Goal: Task Accomplishment & Management: Contribute content

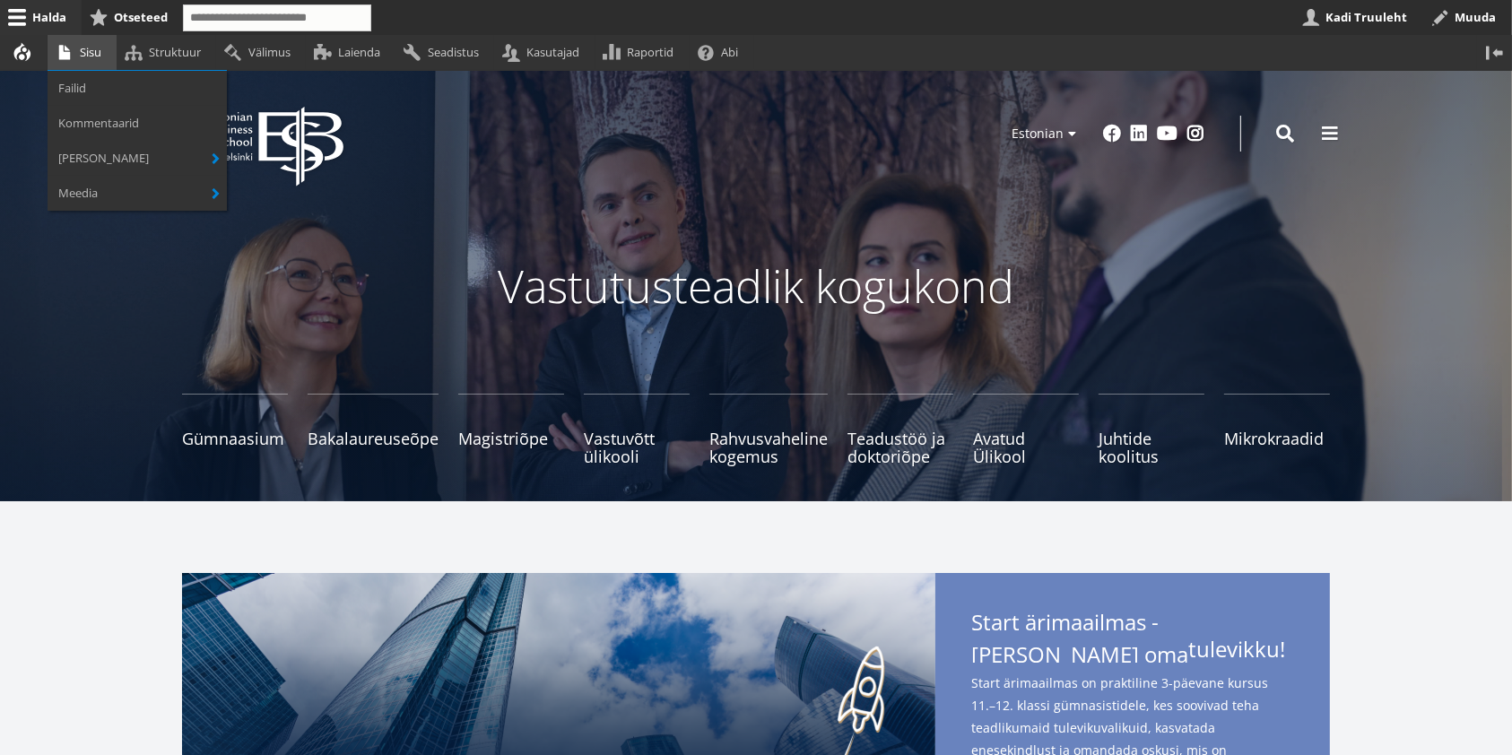
click at [89, 56] on link "Sisu" at bounding box center [82, 52] width 69 height 35
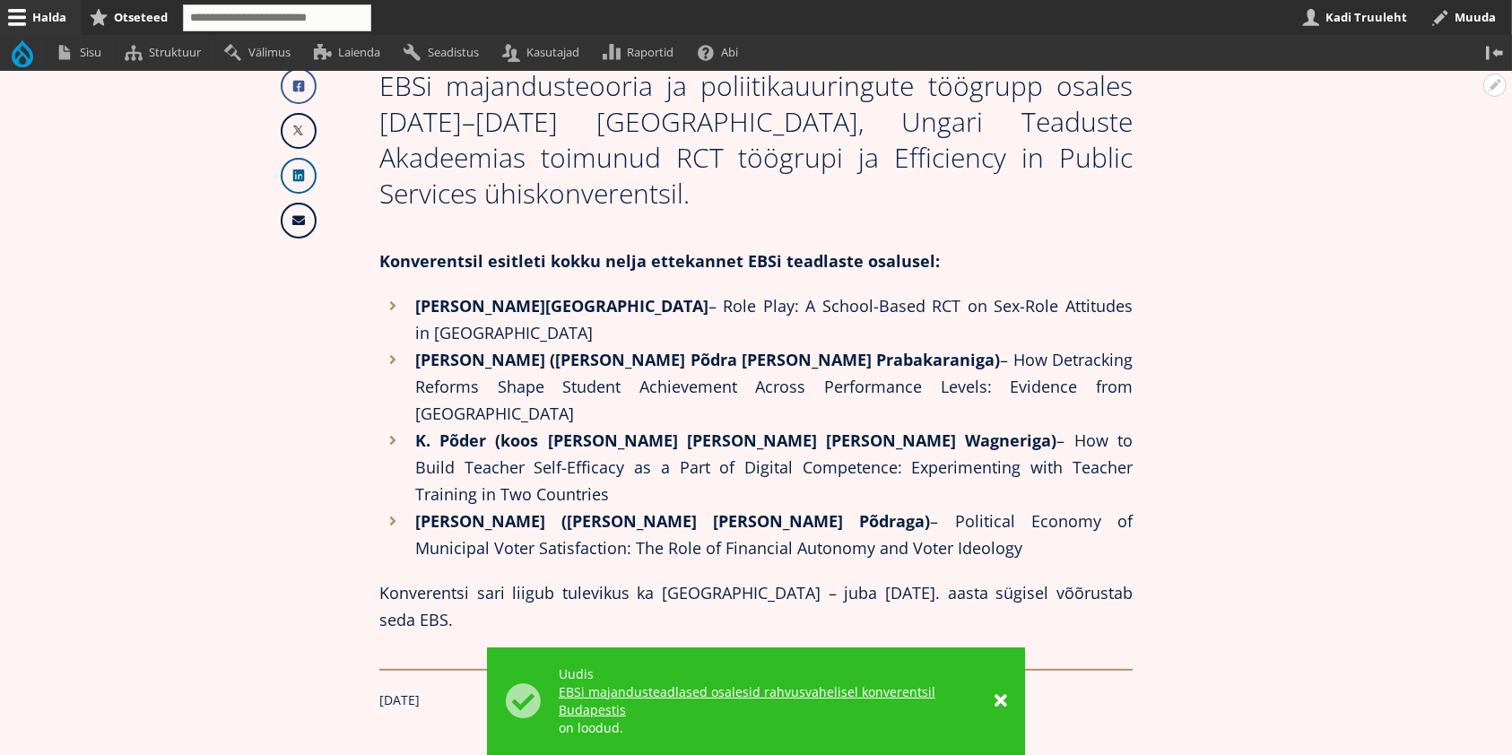
scroll to position [119, 0]
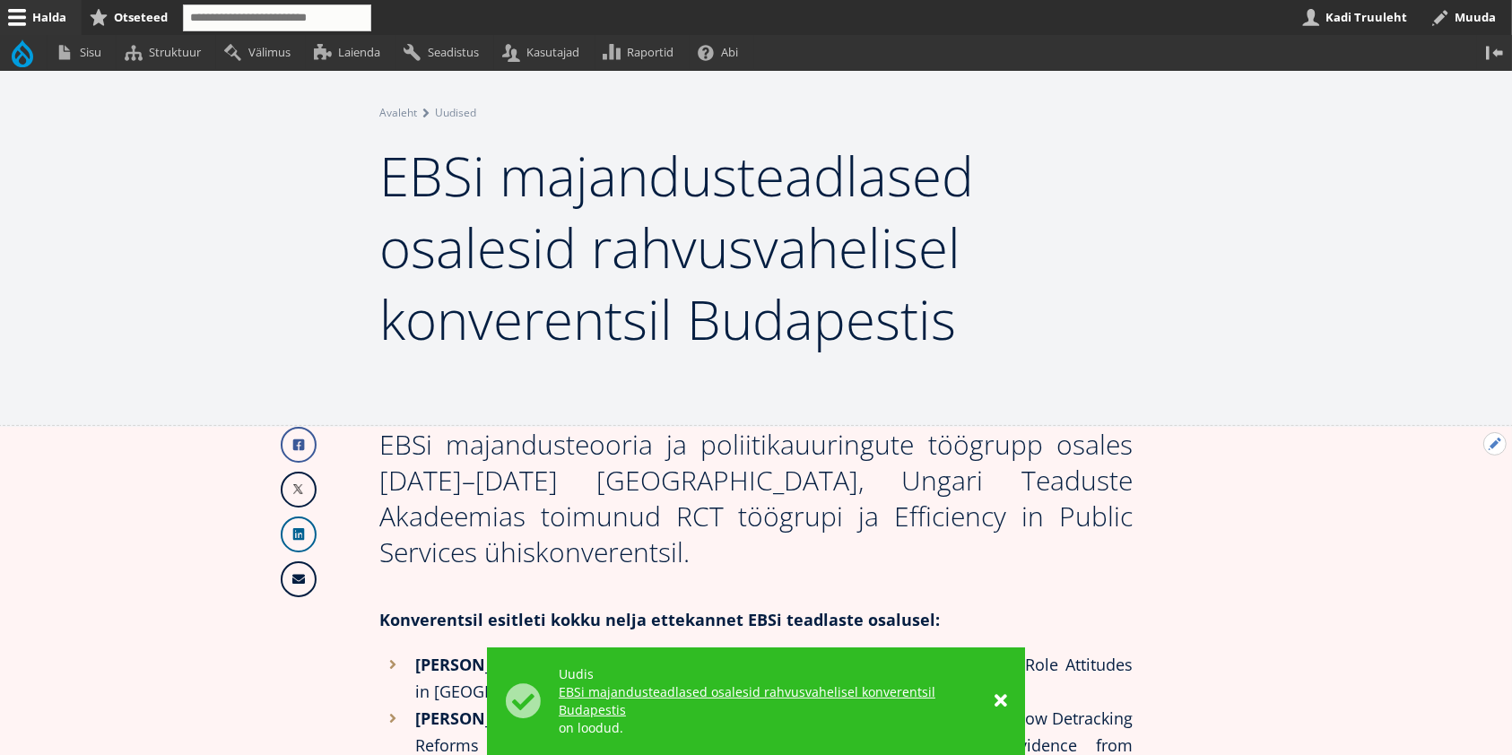
click at [1489, 446] on button "Avatud Järgmine uudis seaded" at bounding box center [1495, 443] width 23 height 23
click at [1476, 487] on link "Muuda" at bounding box center [1466, 493] width 82 height 19
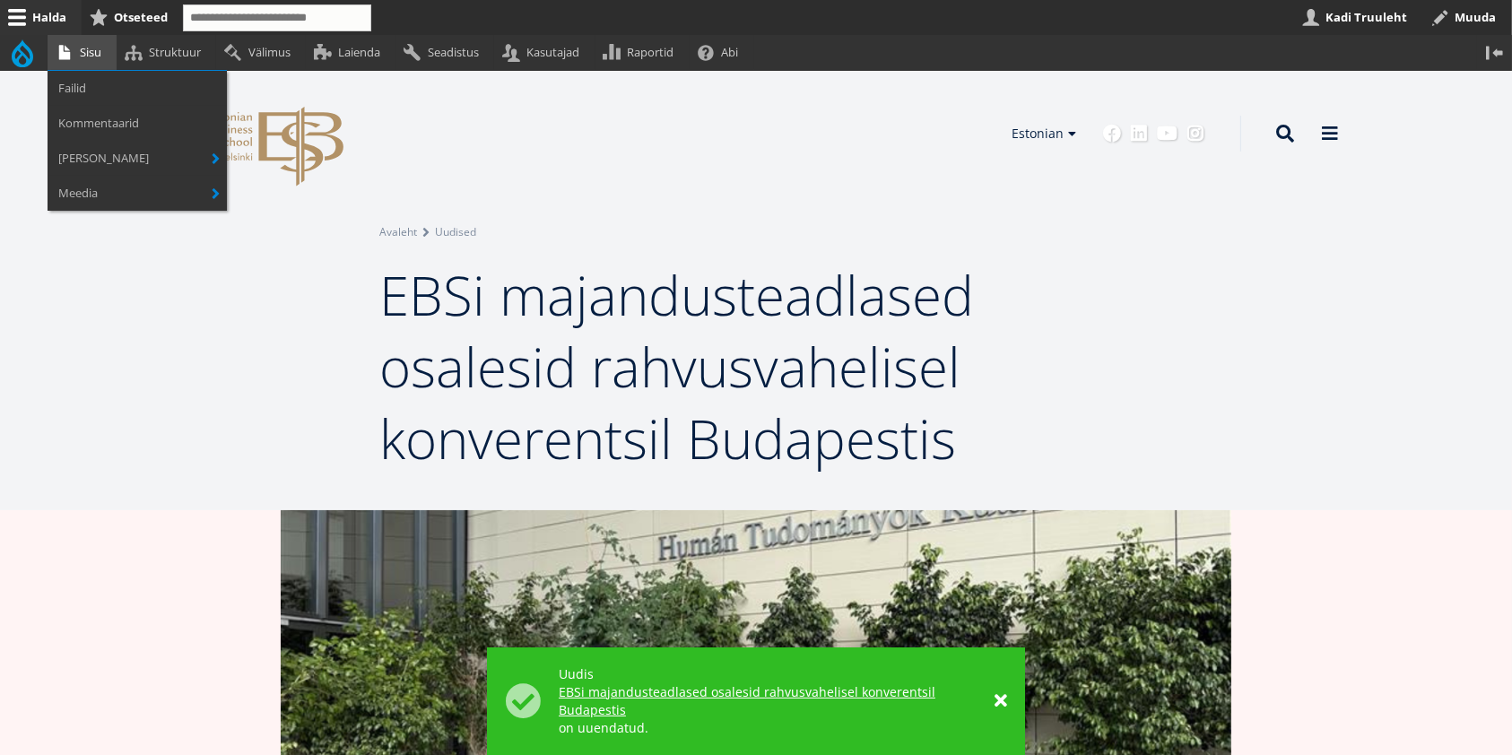
click at [92, 51] on link "Sisu" at bounding box center [82, 52] width 69 height 35
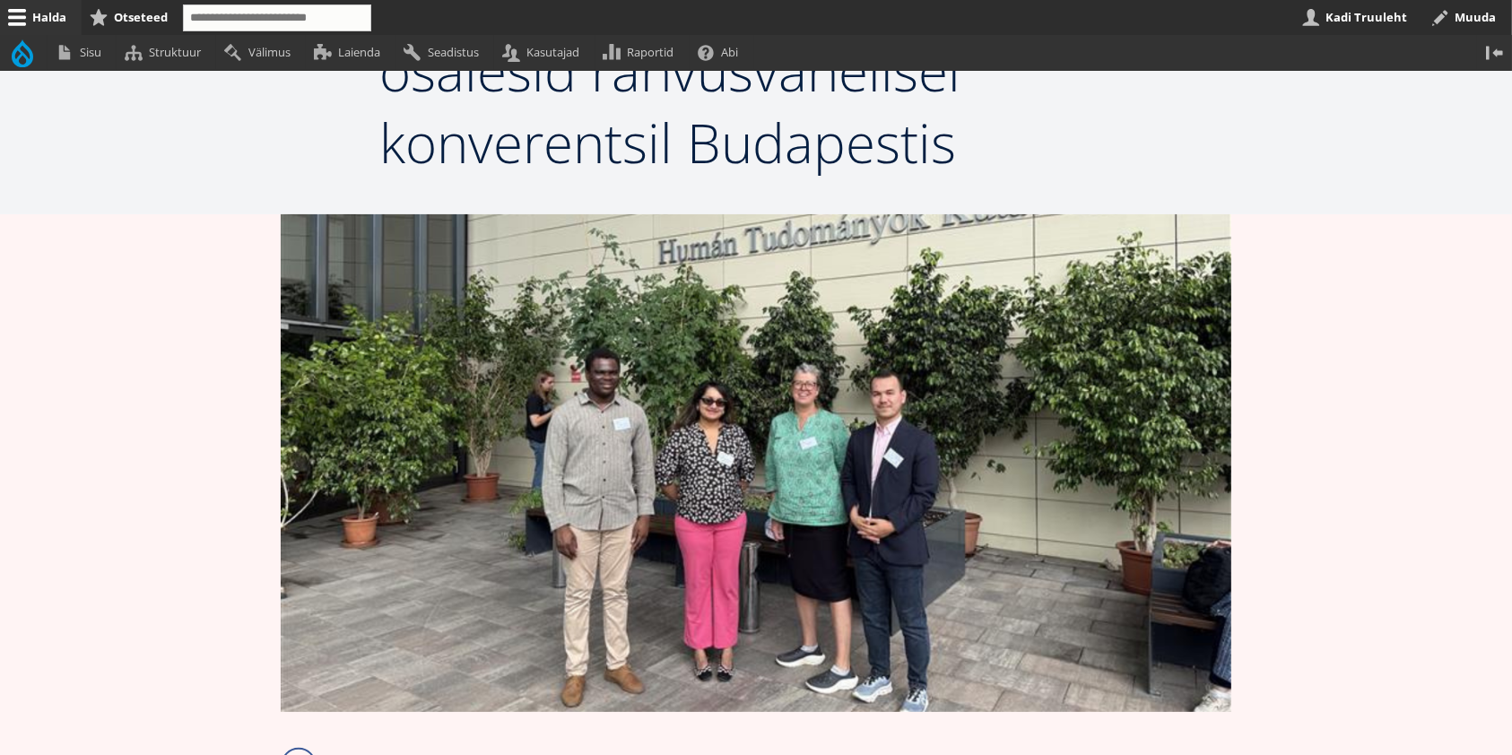
scroll to position [597, 0]
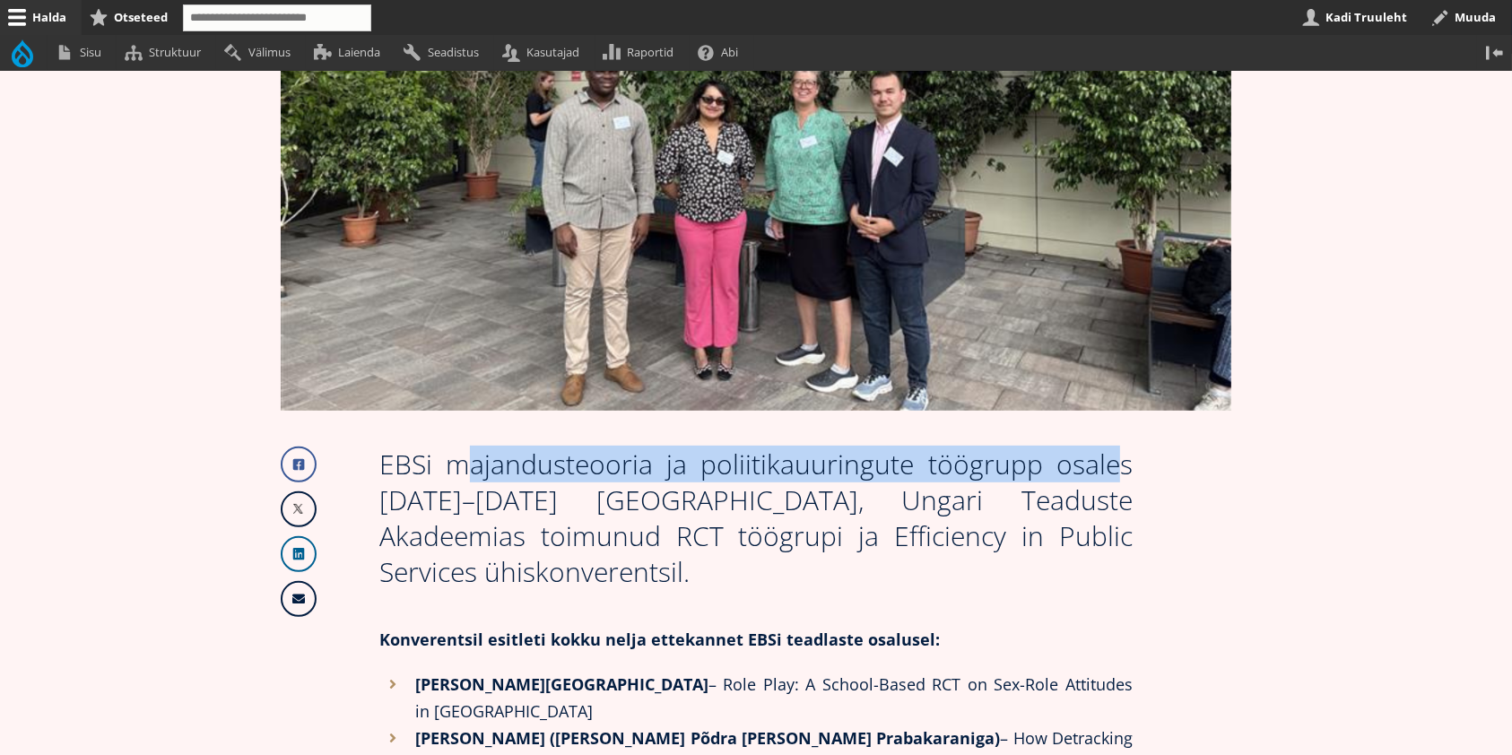
drag, startPoint x: 1041, startPoint y: 459, endPoint x: 349, endPoint y: 467, distance: 691.7
copy div "EBSi majandusteooria ja poliitikauuringute töögrupp"
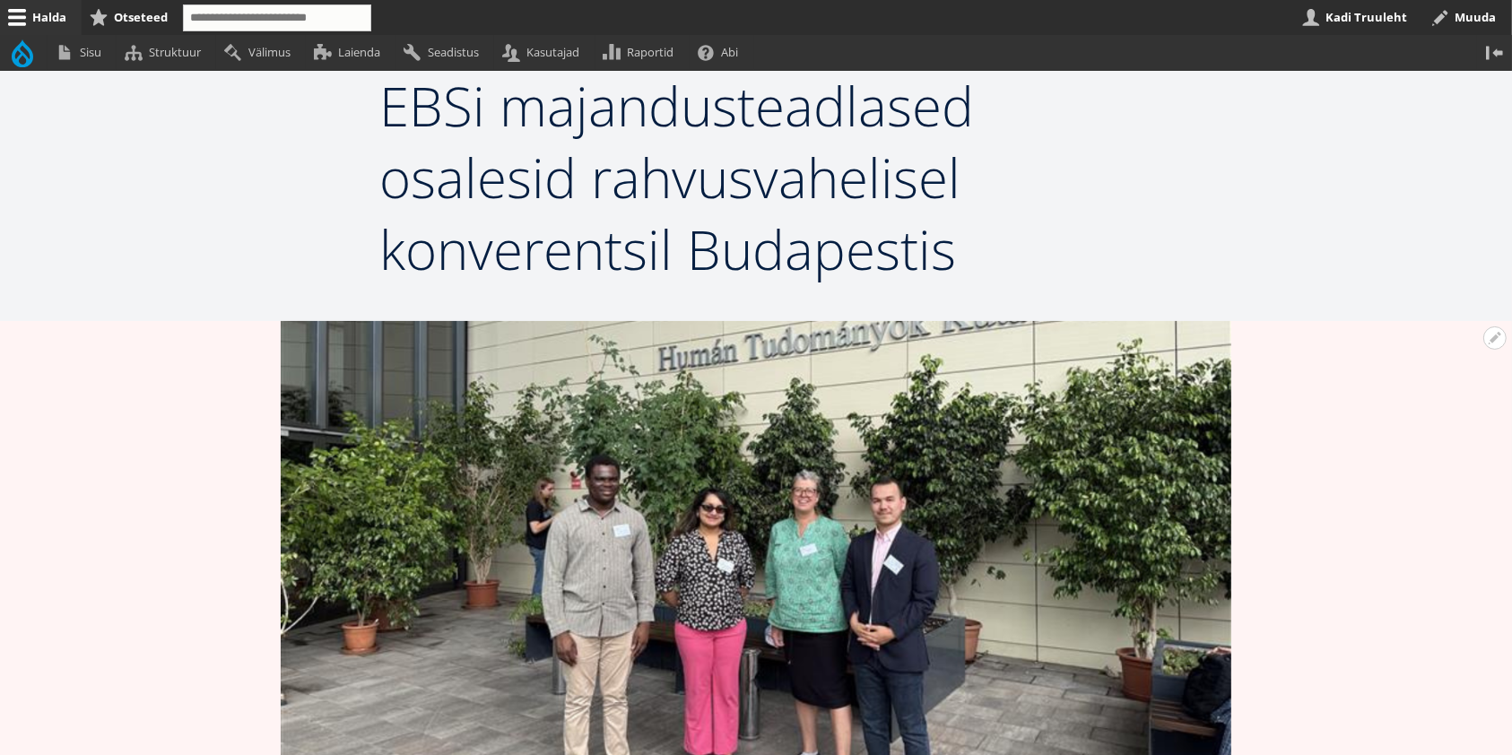
scroll to position [191, 0]
click at [1495, 337] on button "Avatud Järgmine uudis seaded" at bounding box center [1495, 336] width 23 height 23
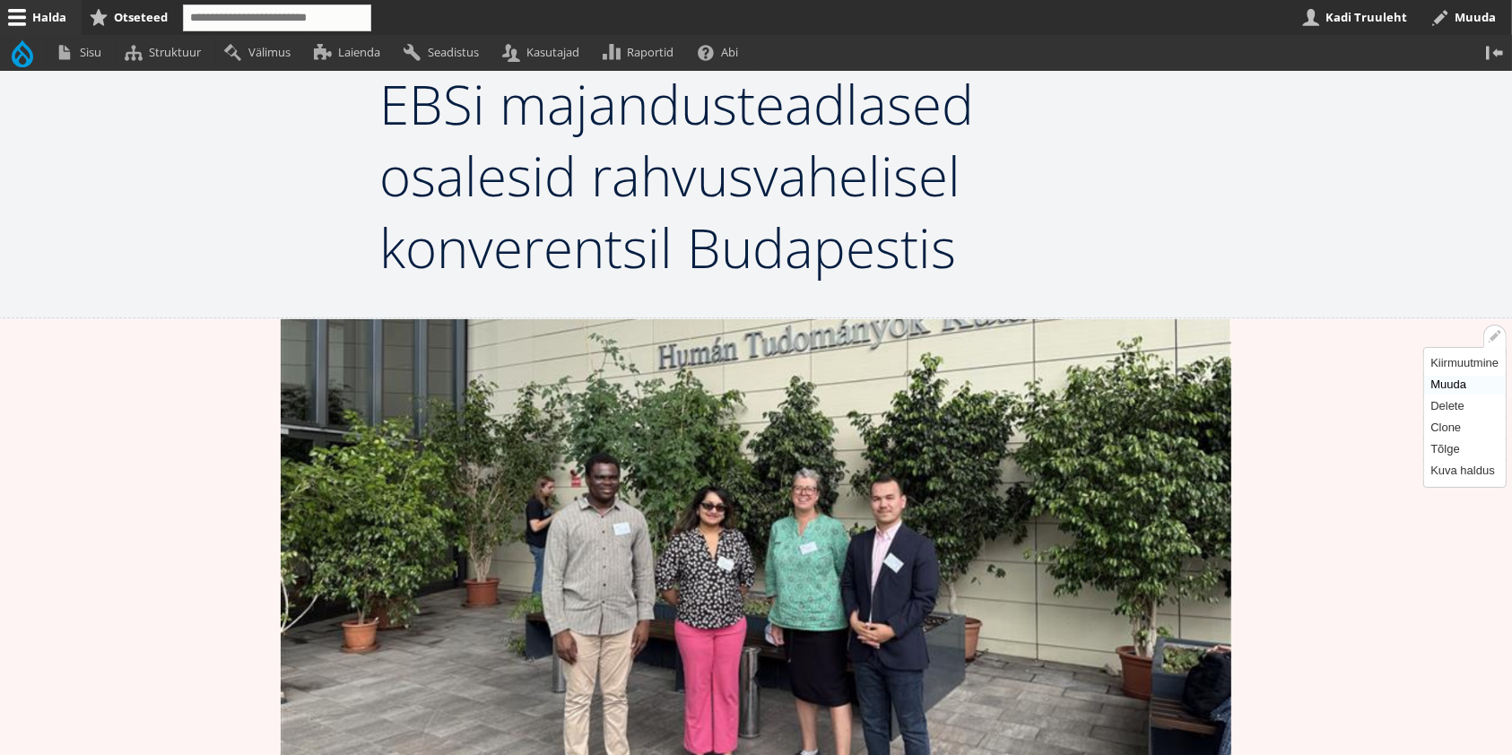
click at [1467, 384] on link "Muuda" at bounding box center [1466, 385] width 82 height 19
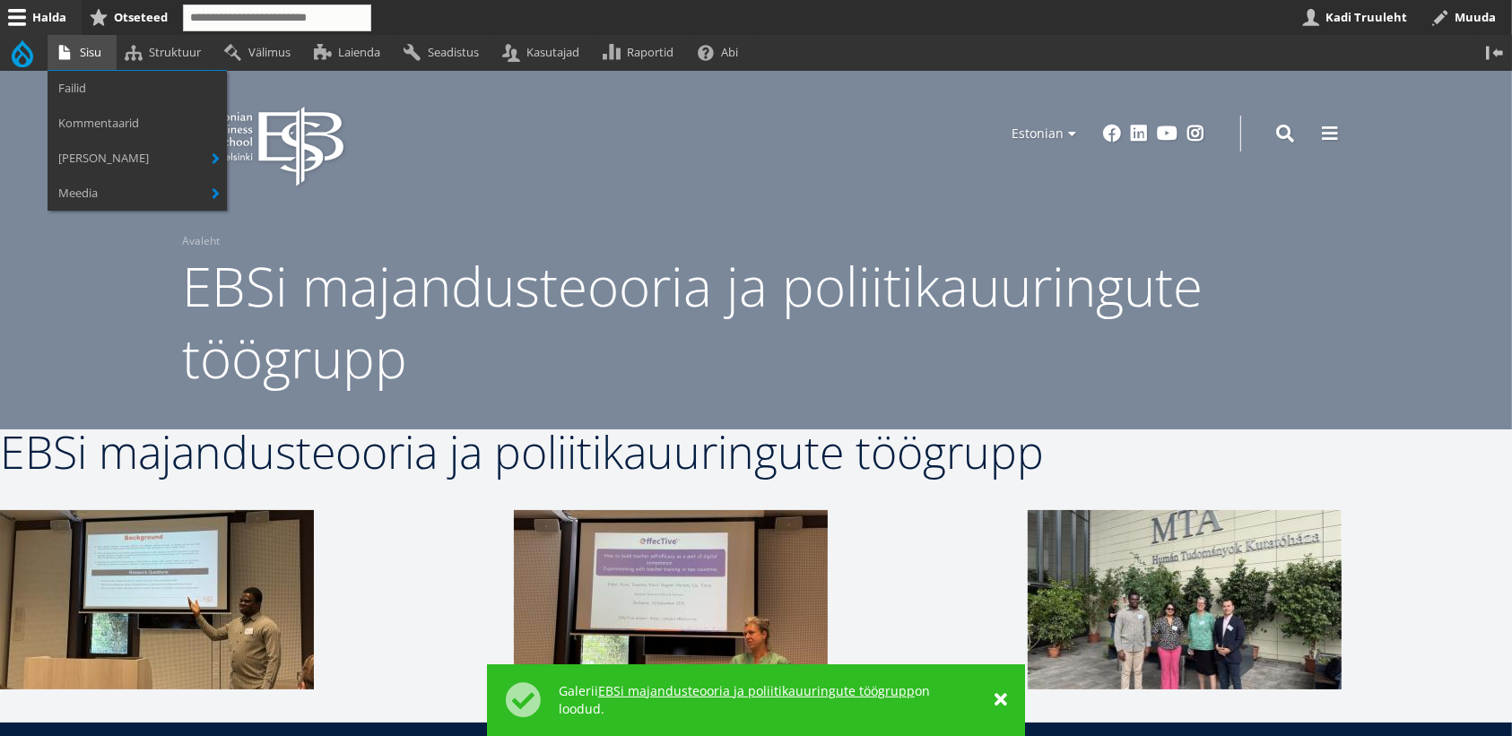
click at [93, 52] on link "Sisu" at bounding box center [82, 52] width 69 height 35
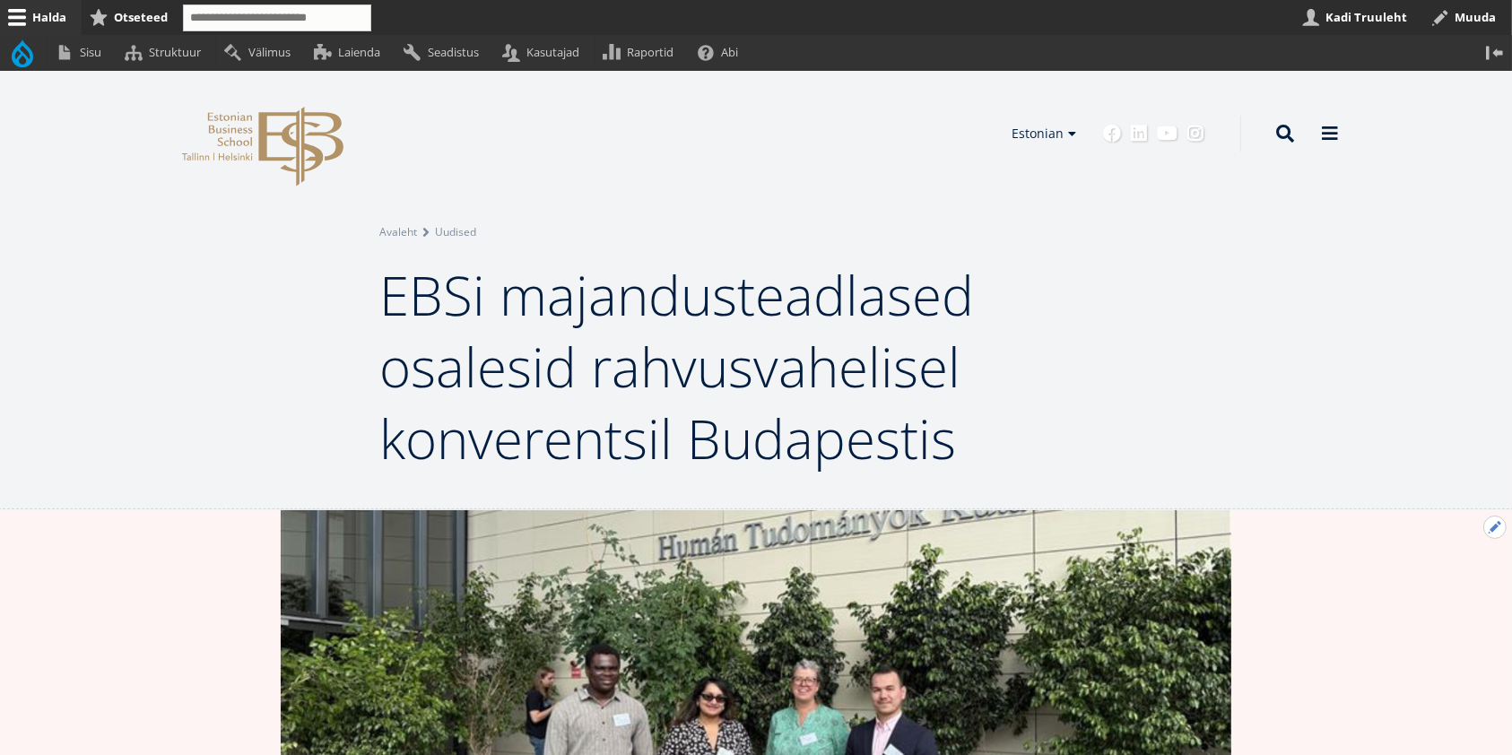
click at [1490, 530] on button "Avatud Järgmine uudis seaded" at bounding box center [1495, 527] width 23 height 23
click at [1454, 572] on link "Muuda" at bounding box center [1466, 576] width 82 height 19
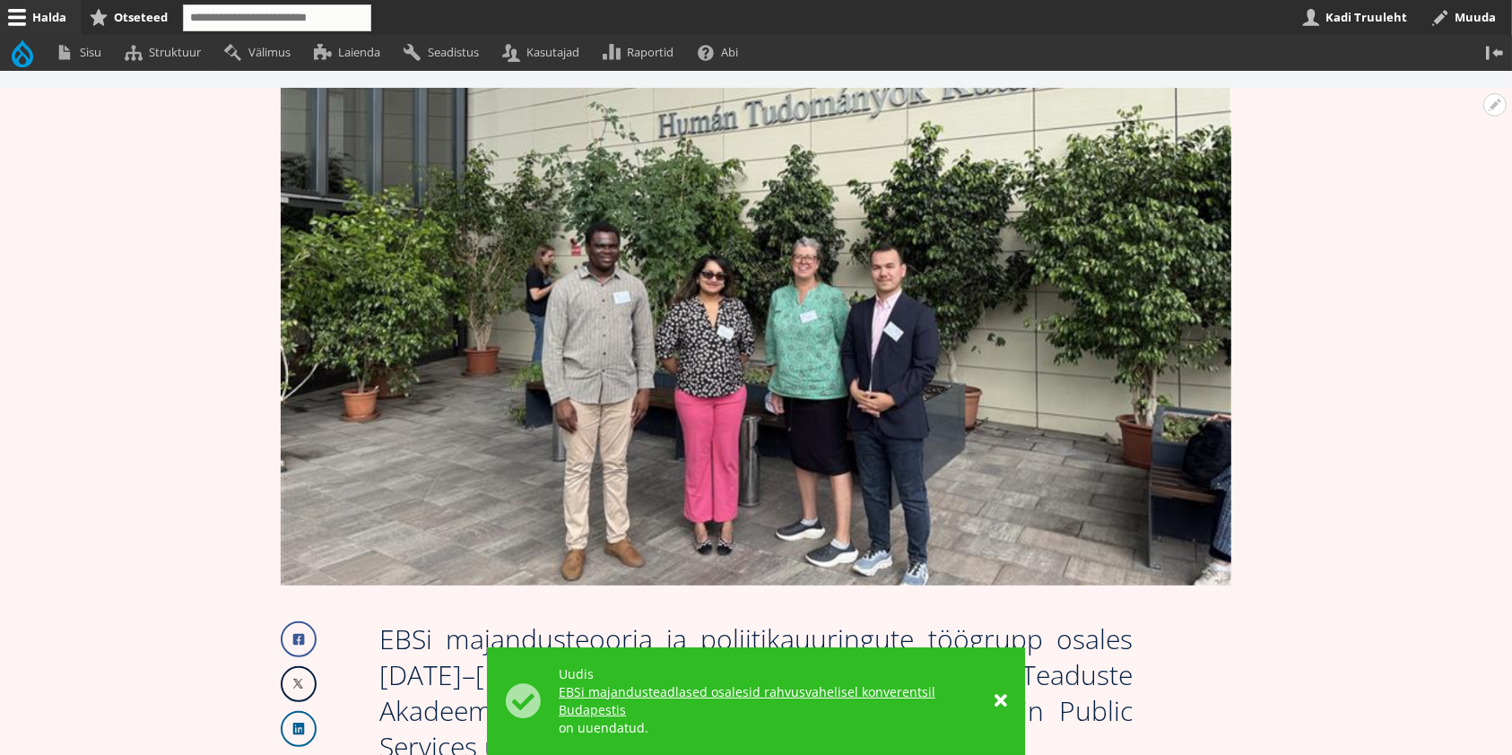
scroll to position [275, 0]
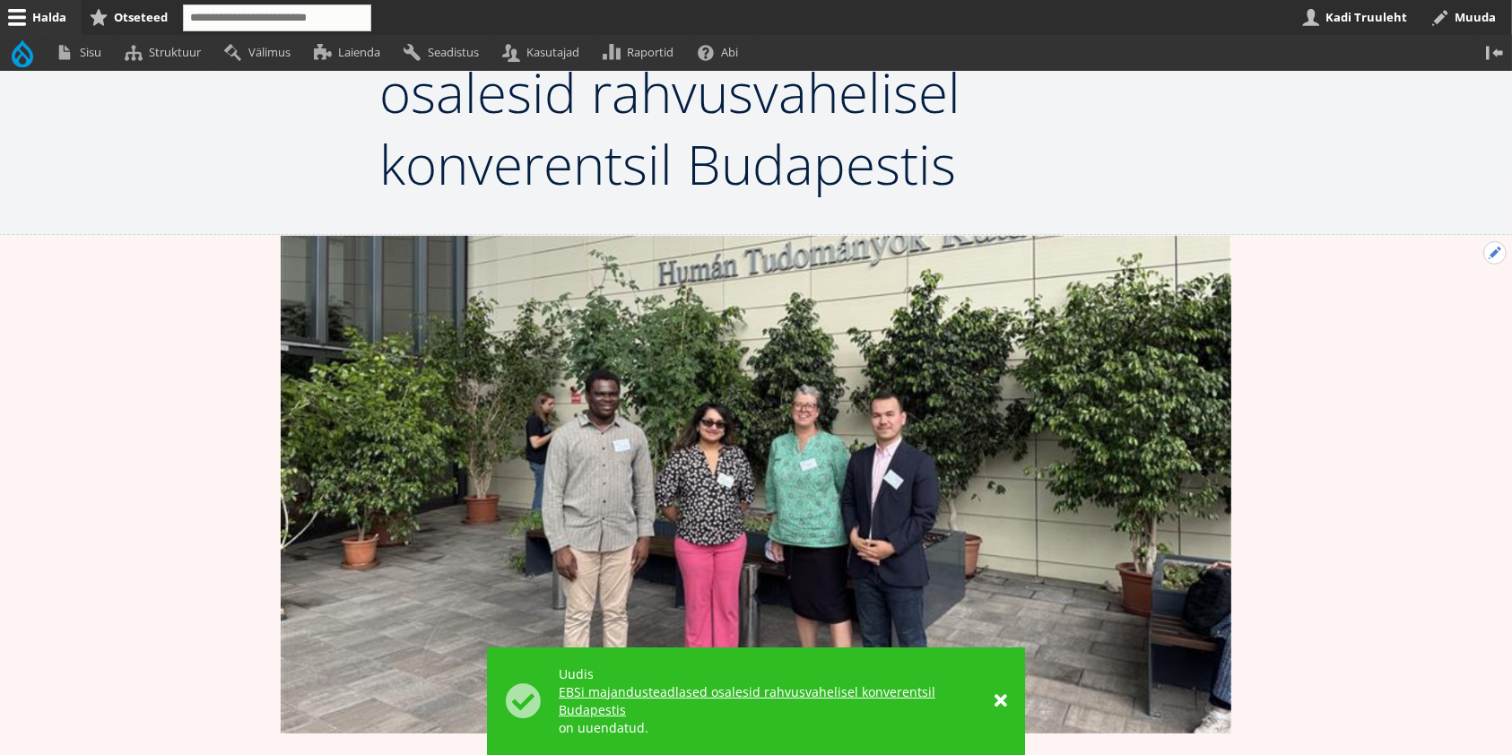
click at [1492, 252] on button "Avatud Järgmine uudis seaded" at bounding box center [1495, 252] width 23 height 23
click at [1457, 292] on link "Muuda" at bounding box center [1466, 301] width 82 height 19
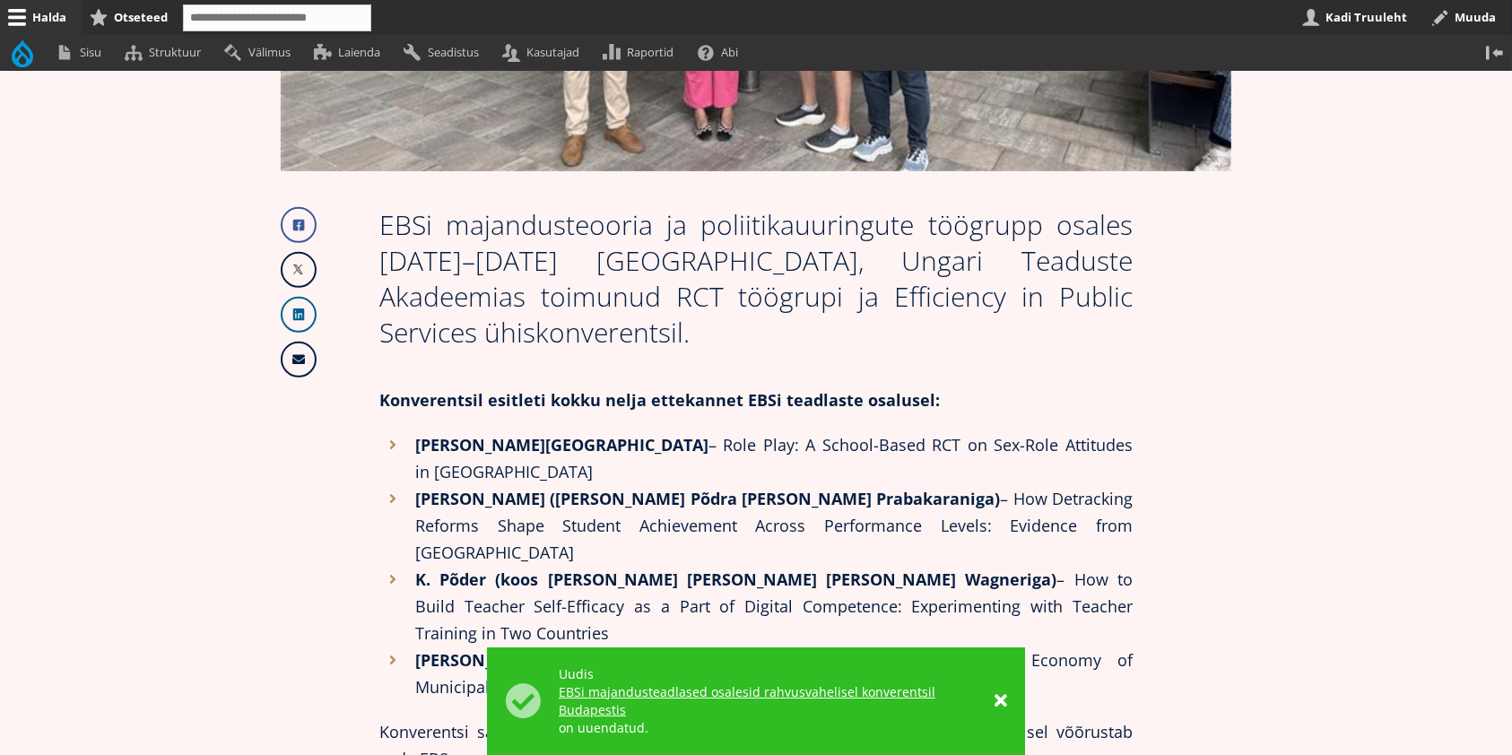
scroll to position [1196, 0]
